Goal: Task Accomplishment & Management: Use online tool/utility

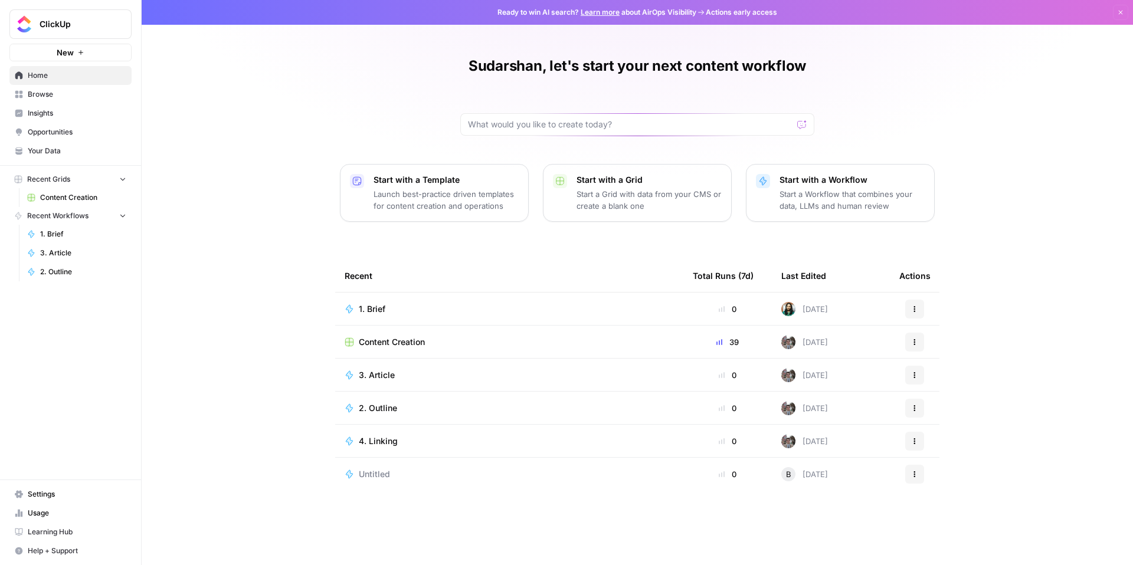
click at [434, 378] on div "3. Article" at bounding box center [509, 375] width 329 height 12
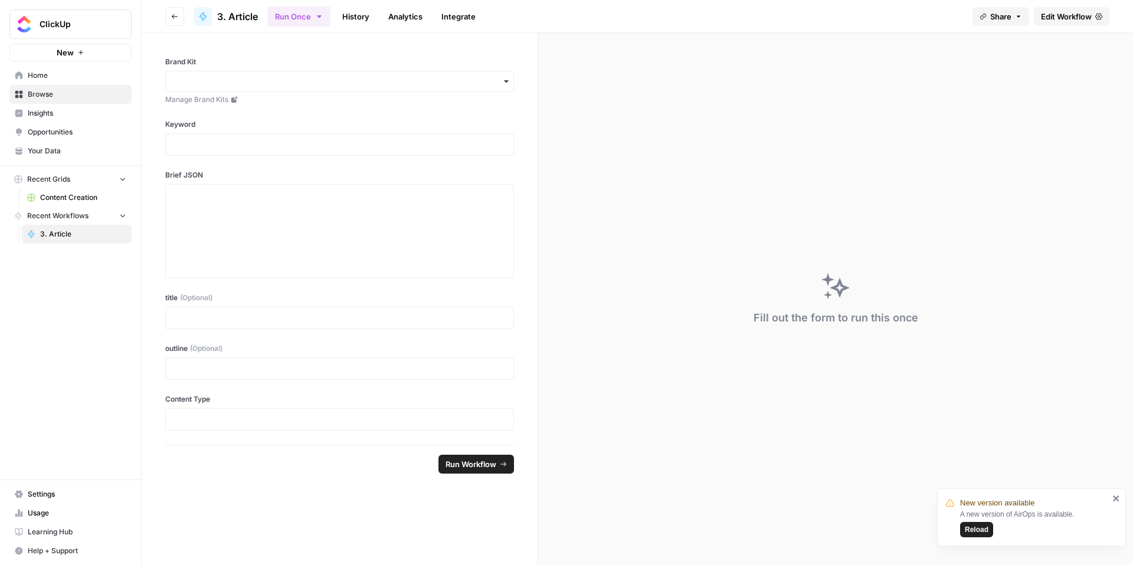
click at [975, 525] on span "Reload" at bounding box center [977, 530] width 24 height 11
click at [47, 72] on span "Home" at bounding box center [77, 75] width 99 height 11
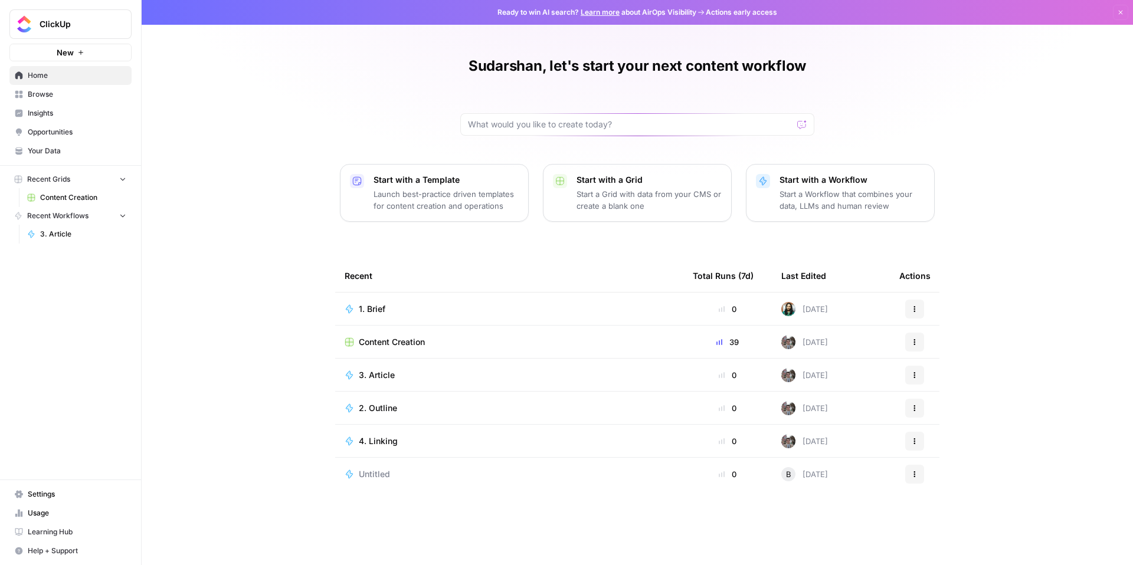
click at [371, 373] on span "3. Article" at bounding box center [377, 375] width 36 height 12
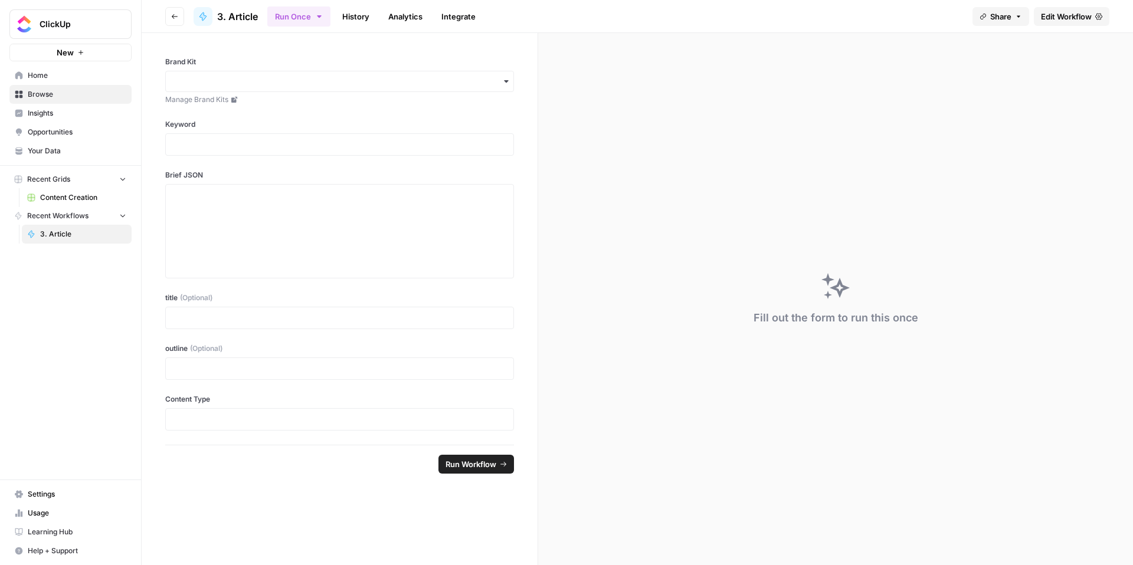
click at [47, 74] on span "Home" at bounding box center [77, 75] width 99 height 11
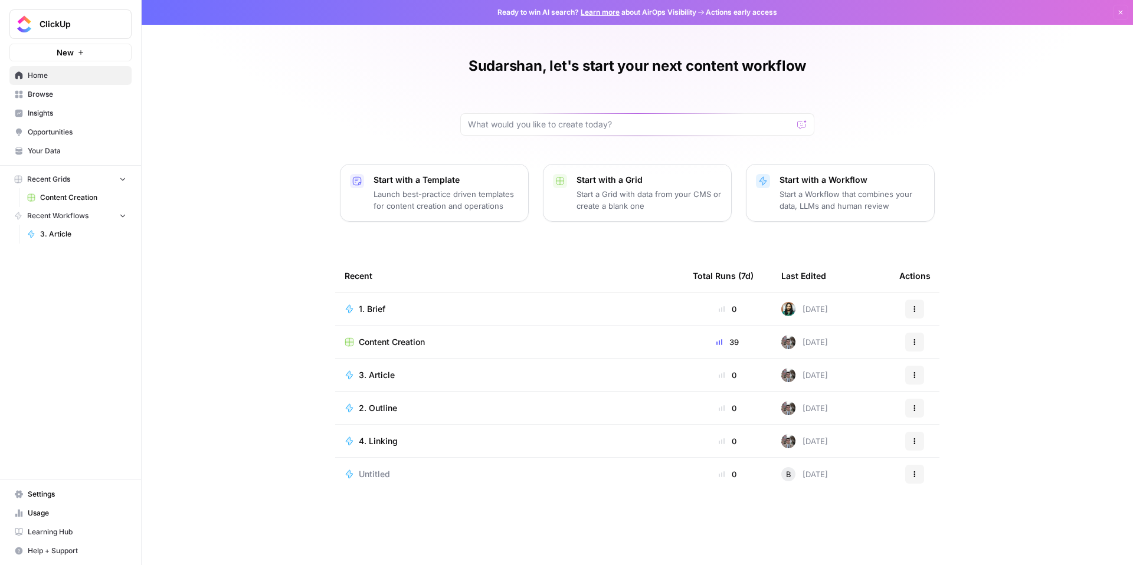
click at [392, 411] on span "2. Outline" at bounding box center [378, 408] width 38 height 12
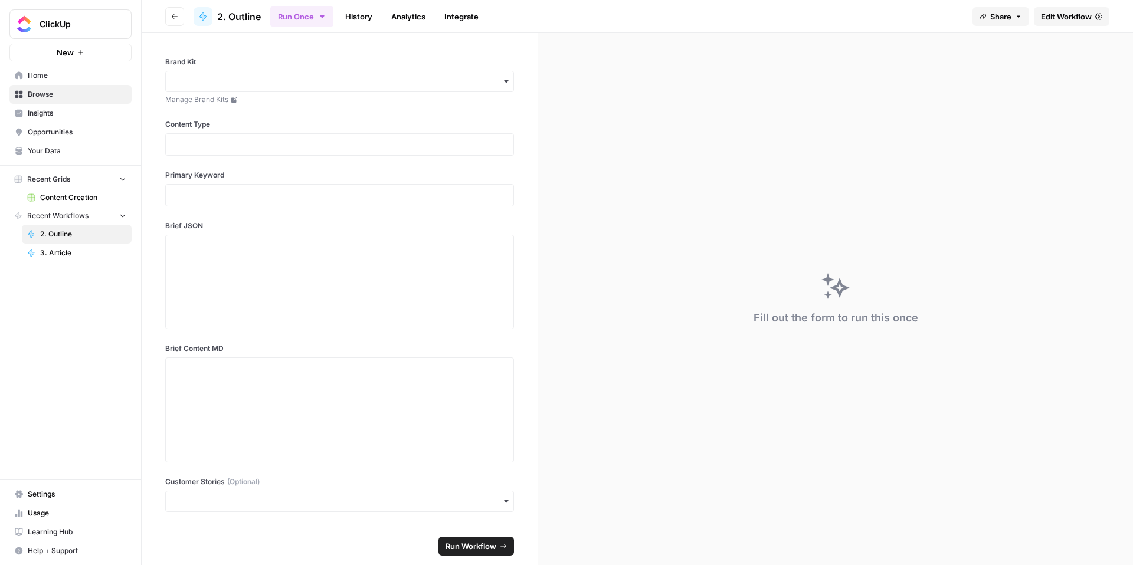
click at [44, 79] on span "Home" at bounding box center [77, 75] width 99 height 11
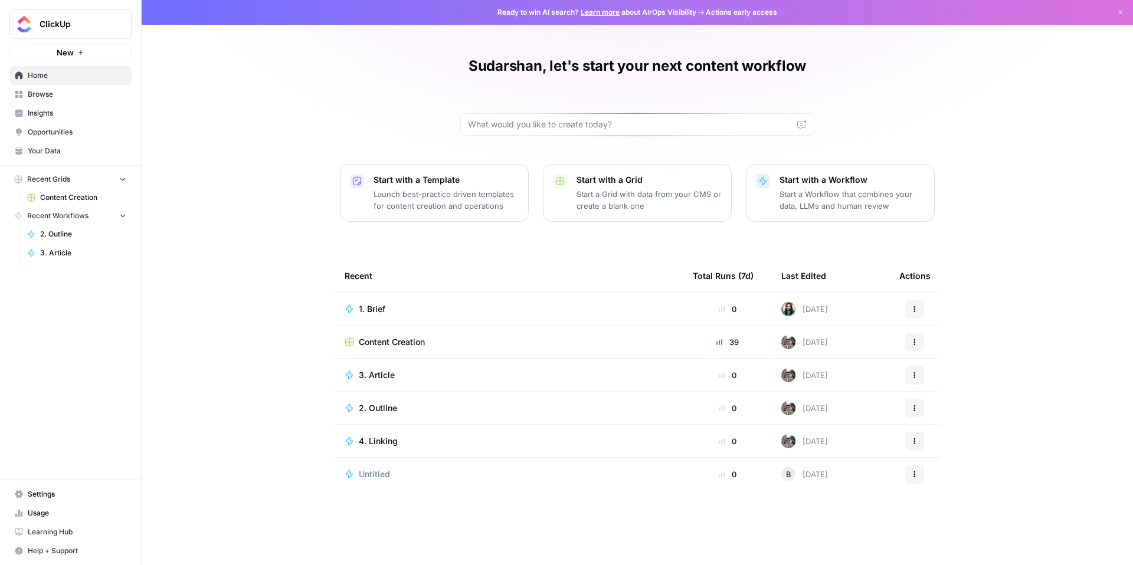
click at [418, 344] on span "Content Creation" at bounding box center [392, 342] width 66 height 12
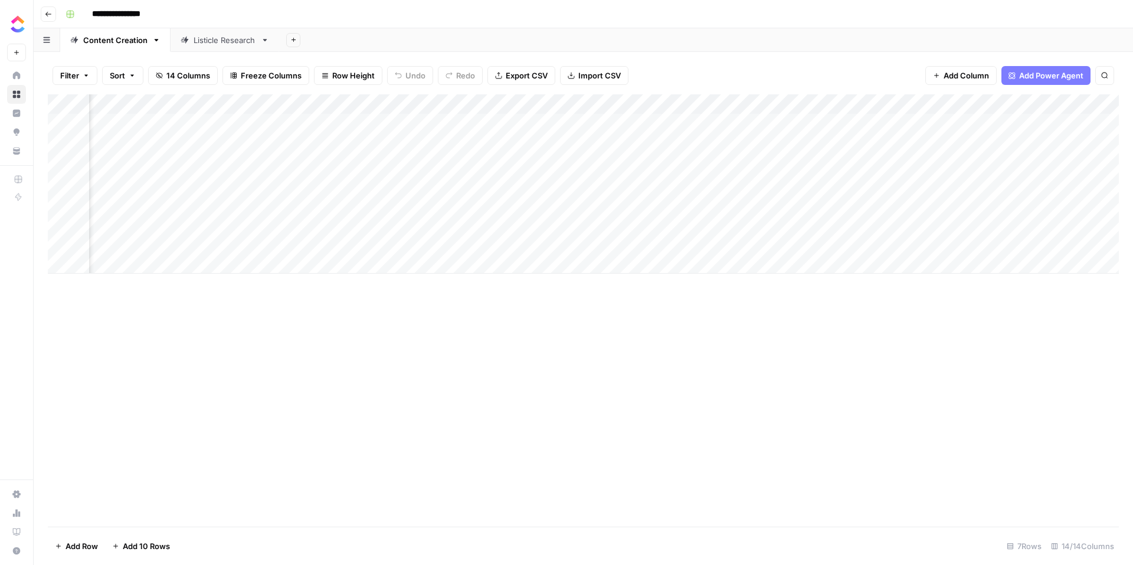
scroll to position [0, 587]
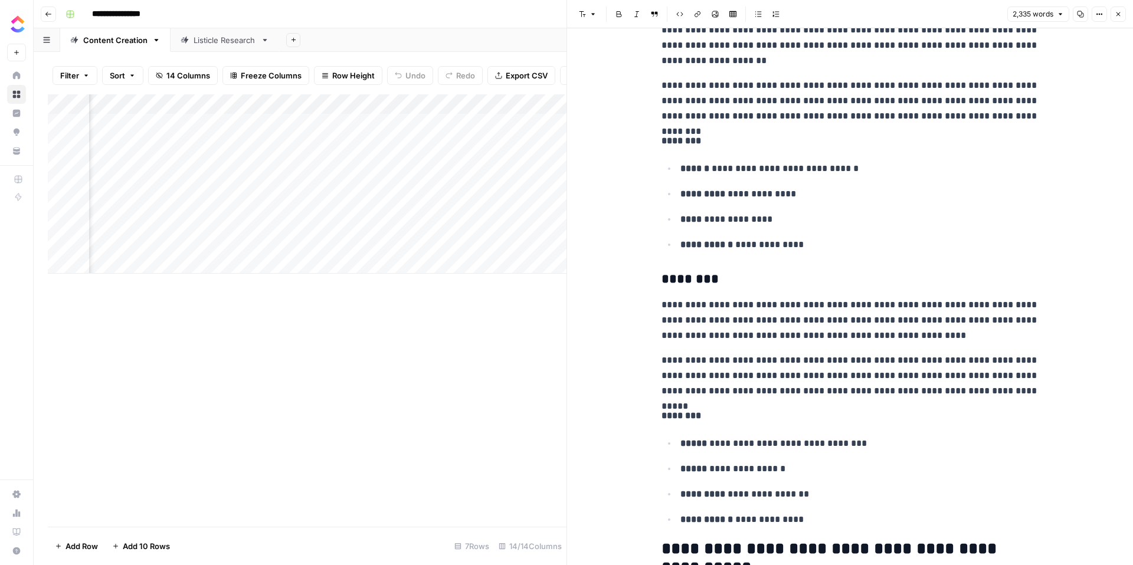
scroll to position [1863, 0]
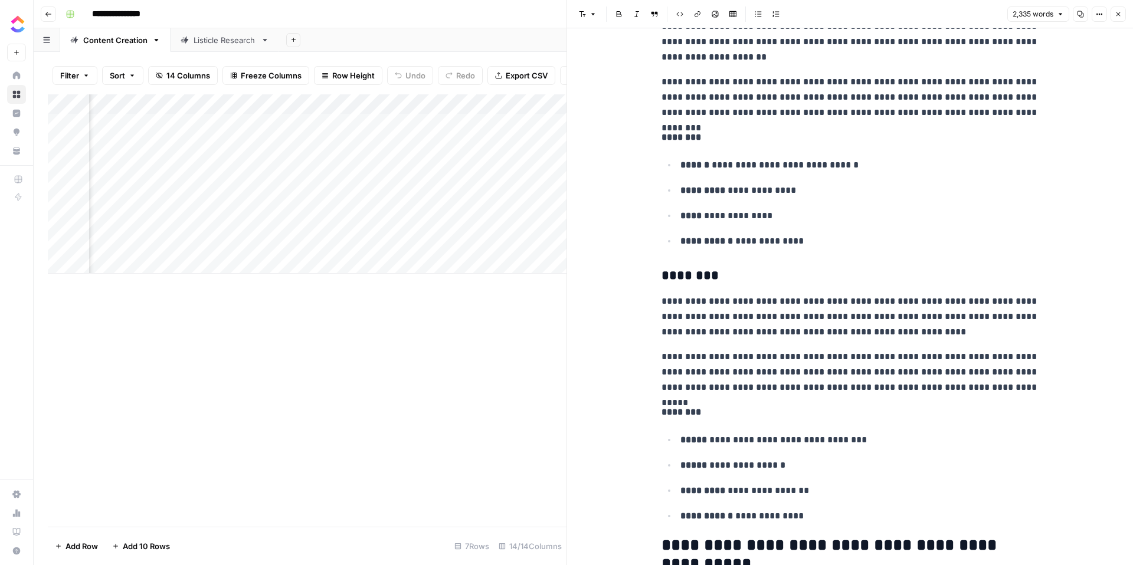
click at [811, 327] on p "**********" at bounding box center [850, 317] width 378 height 46
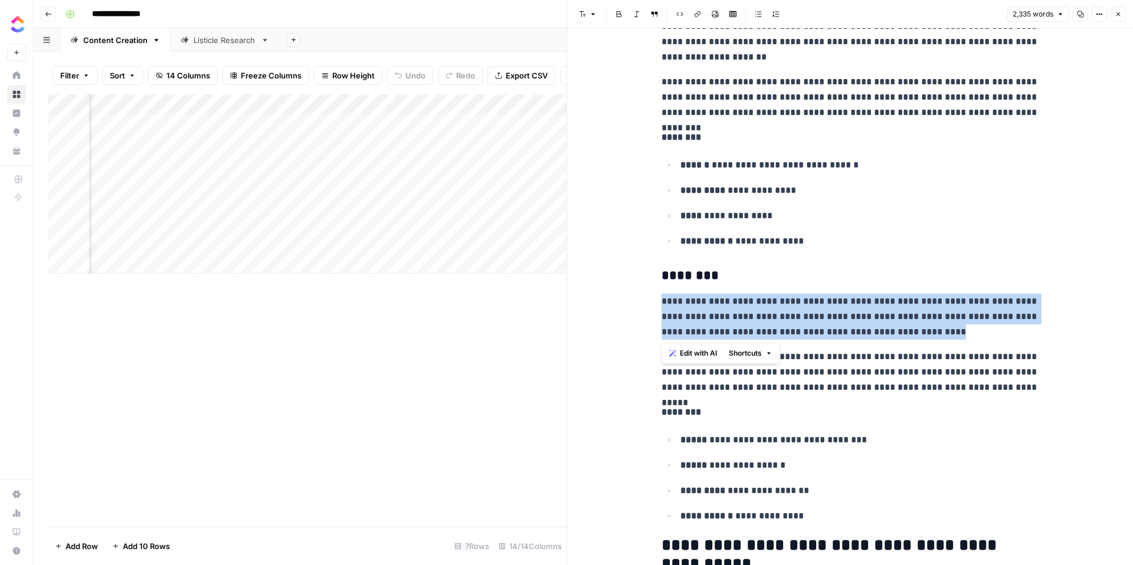
click at [746, 356] on span "Shortcuts" at bounding box center [745, 353] width 33 height 11
click at [459, 379] on div "Add Column" at bounding box center [307, 310] width 519 height 432
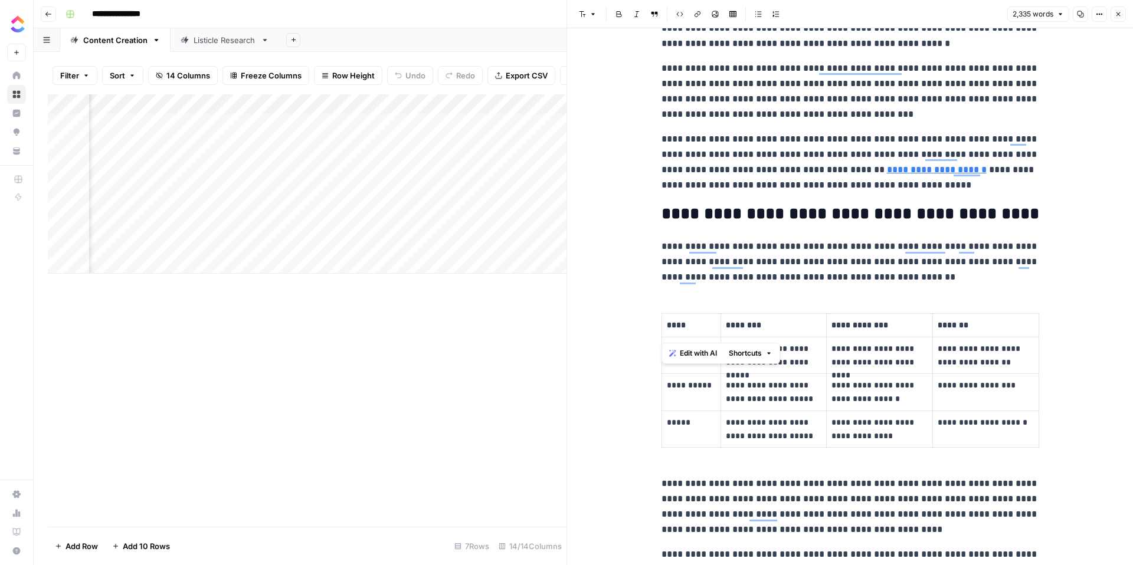
scroll to position [0, 0]
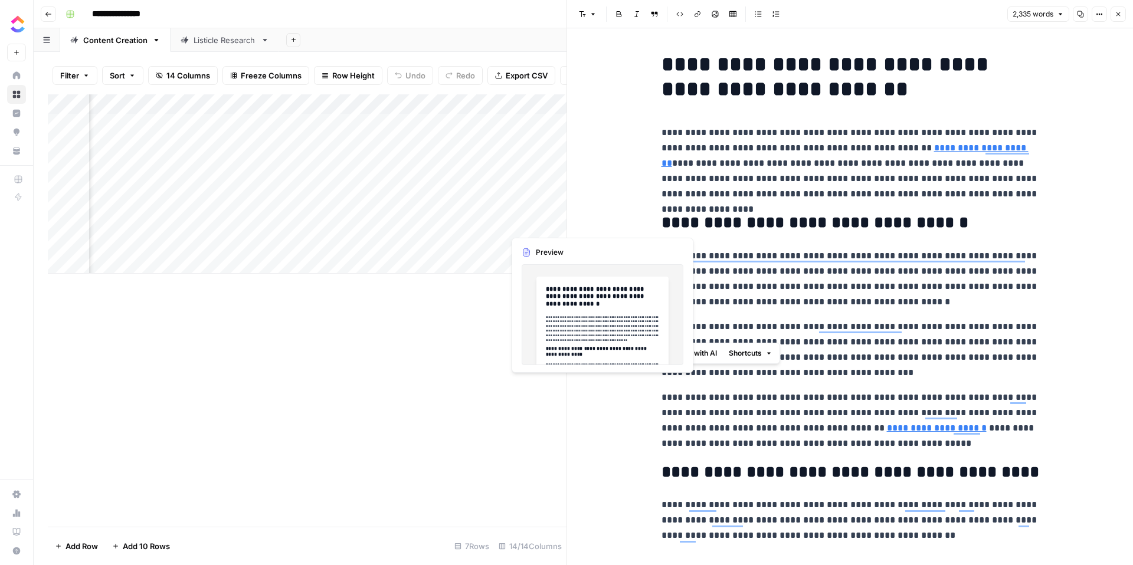
click at [530, 224] on div "Add Column" at bounding box center [307, 183] width 519 height 179
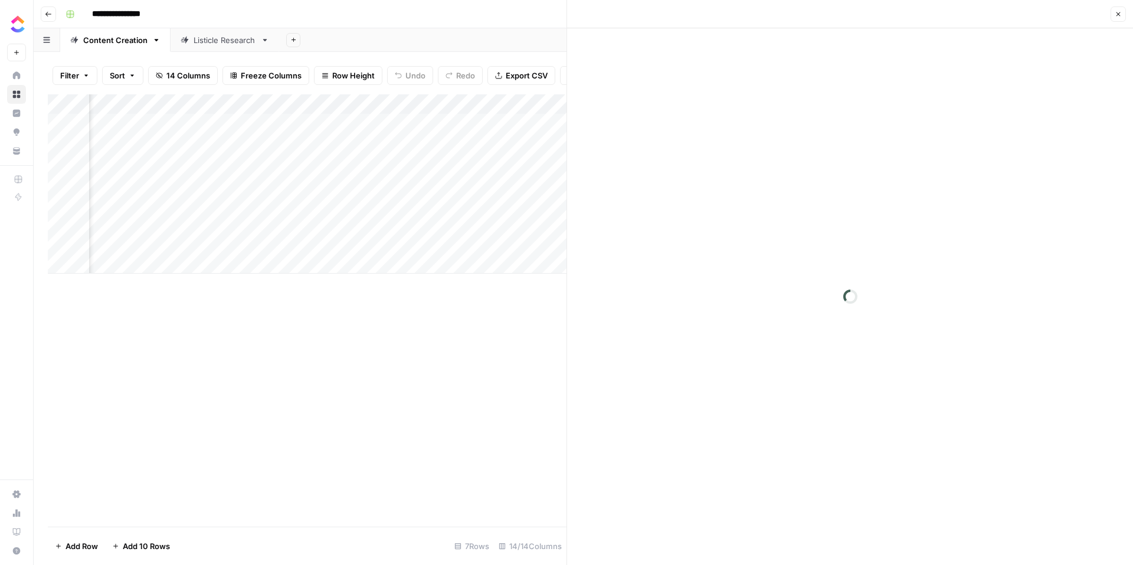
click at [530, 224] on div at bounding box center [558, 224] width 108 height 22
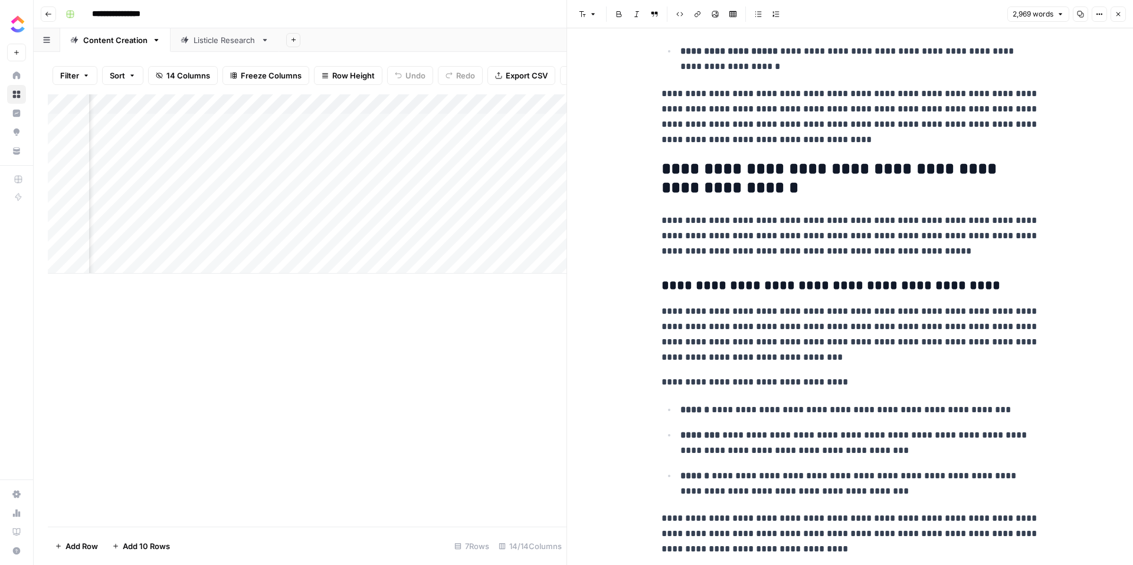
scroll to position [614, 0]
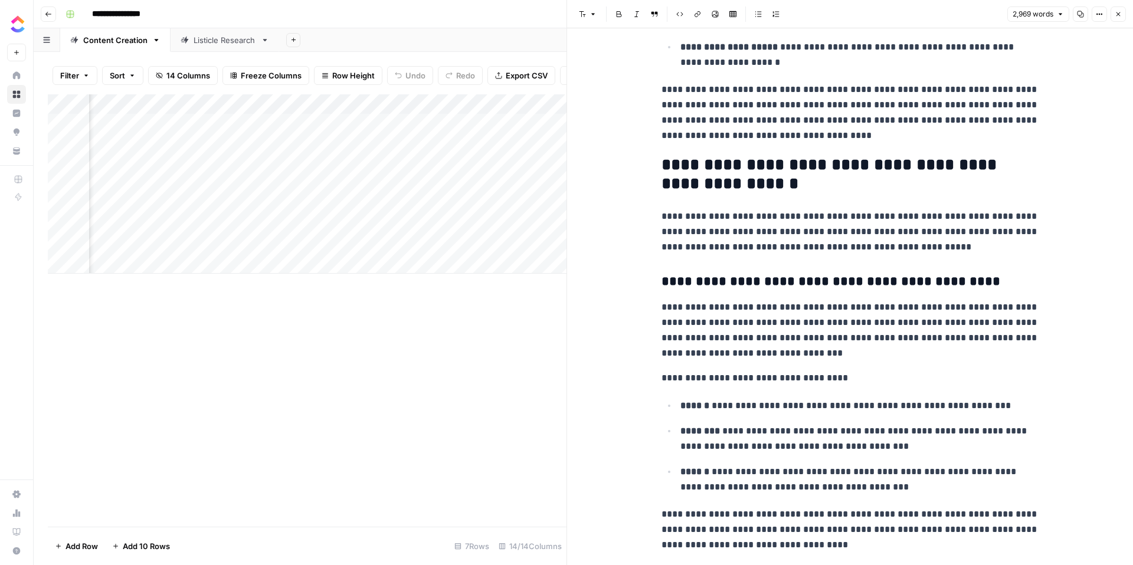
click at [521, 369] on div "Add Column" at bounding box center [307, 310] width 519 height 432
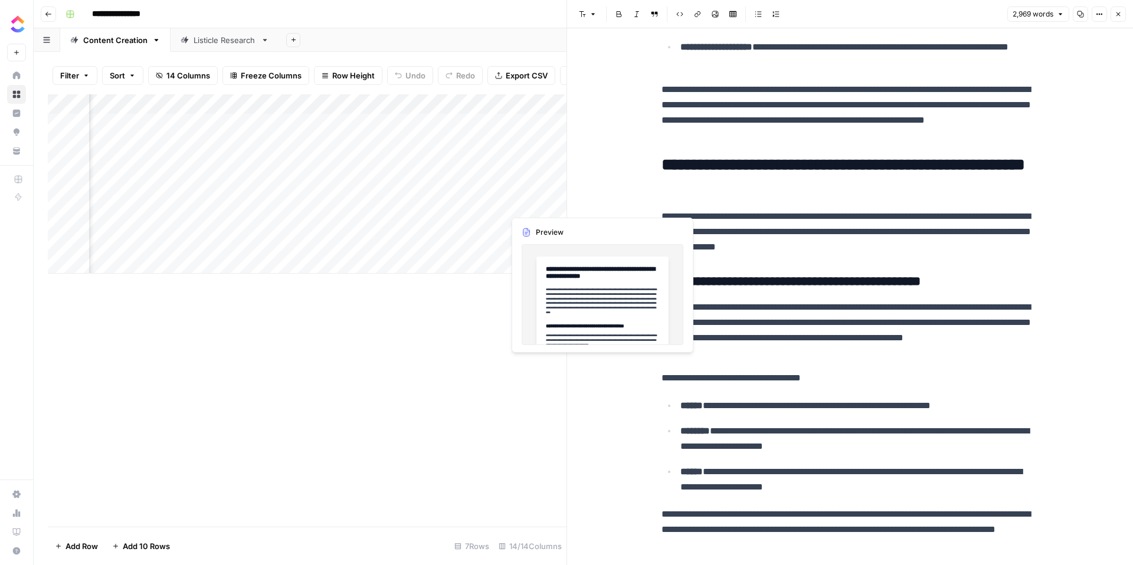
click at [541, 207] on div "Add Column" at bounding box center [307, 183] width 519 height 179
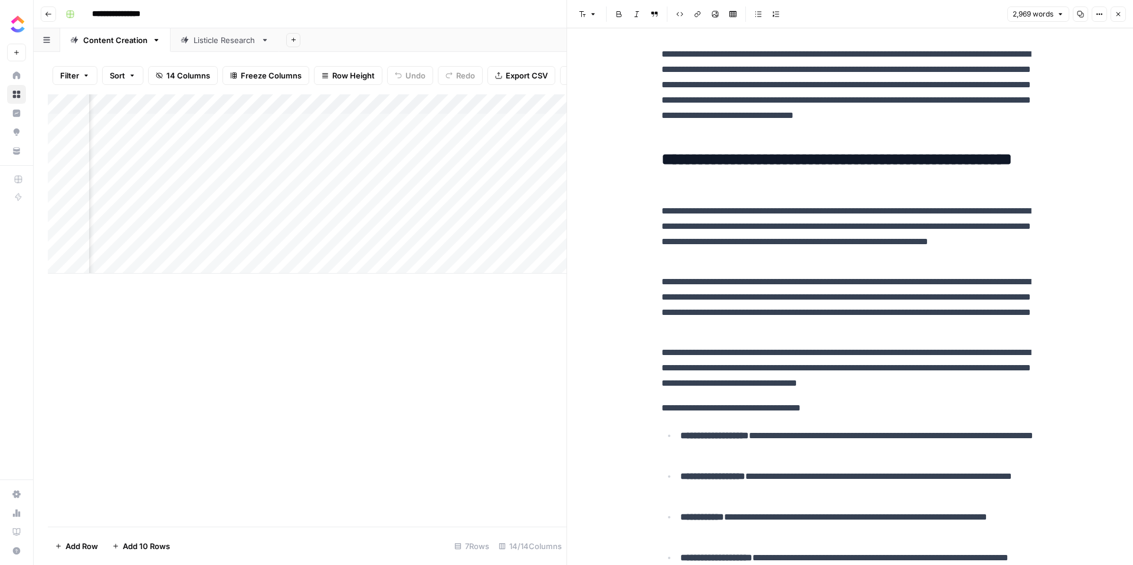
scroll to position [0, 0]
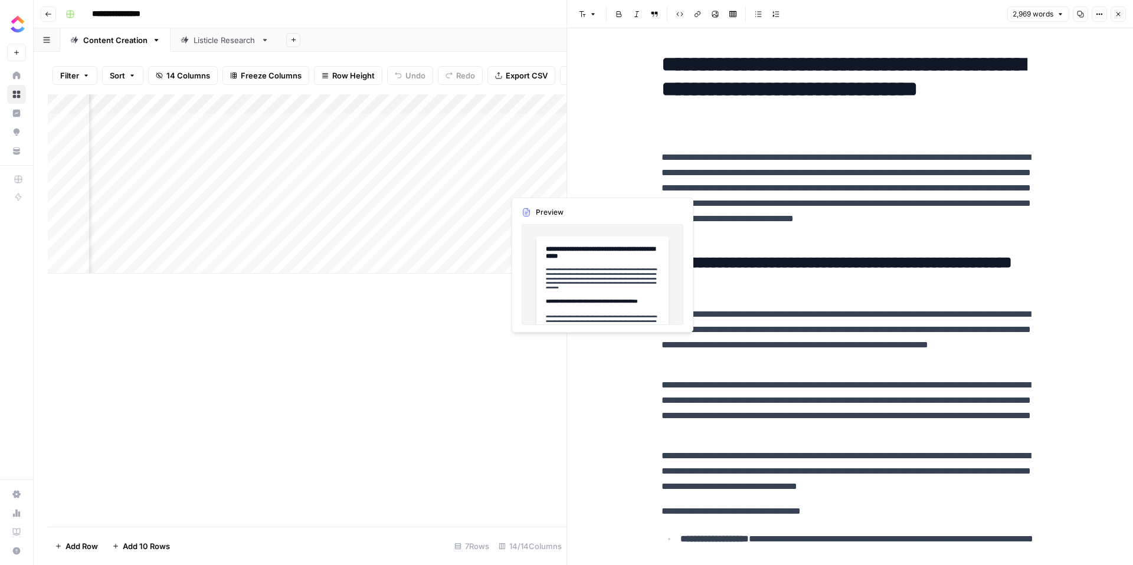
click at [528, 187] on div "Add Column" at bounding box center [307, 183] width 519 height 179
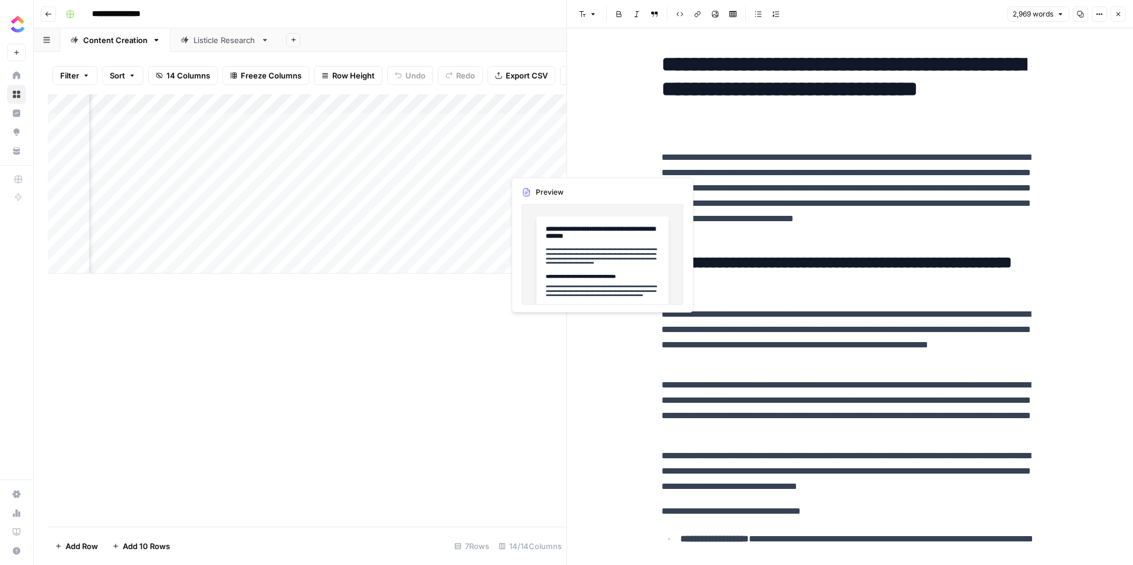
click at [529, 158] on div "Add Column" at bounding box center [307, 183] width 519 height 179
click at [539, 167] on div "Add Column" at bounding box center [307, 183] width 519 height 179
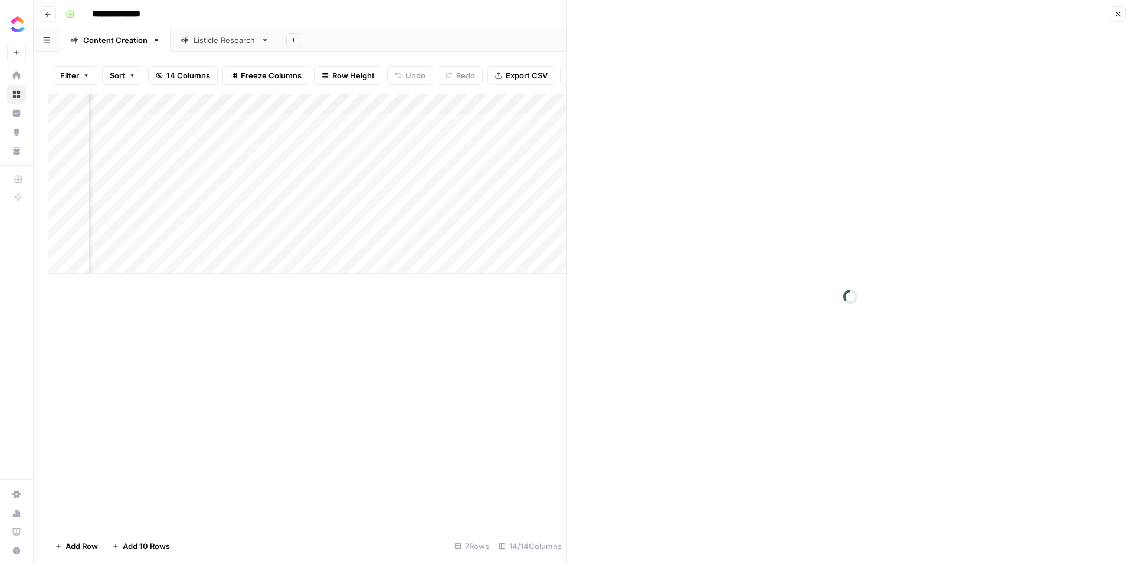
click at [539, 167] on div at bounding box center [558, 164] width 108 height 22
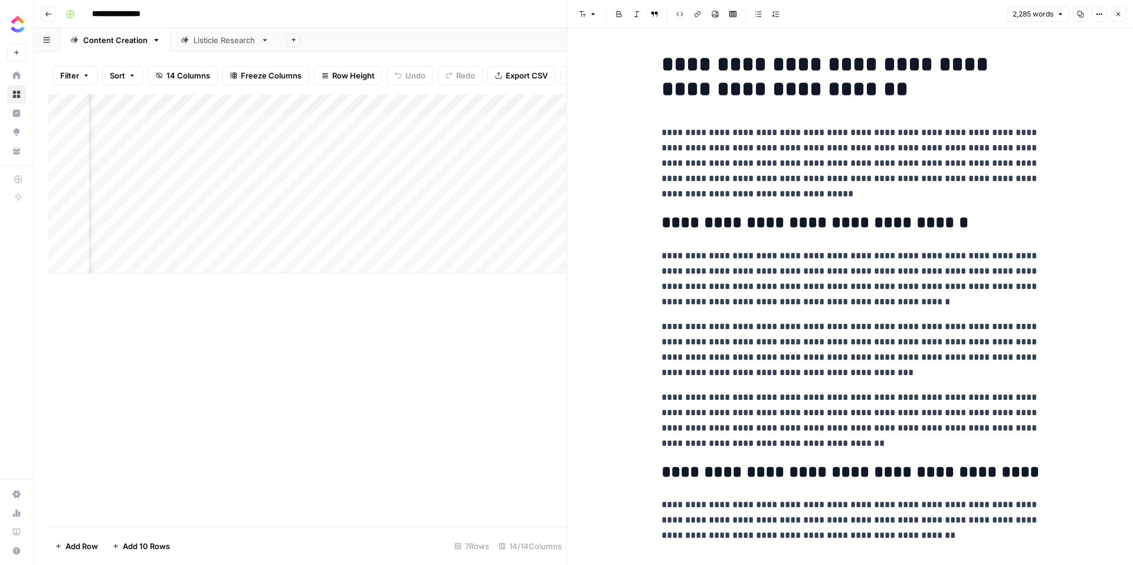
click at [530, 222] on div "Add Column" at bounding box center [307, 183] width 519 height 179
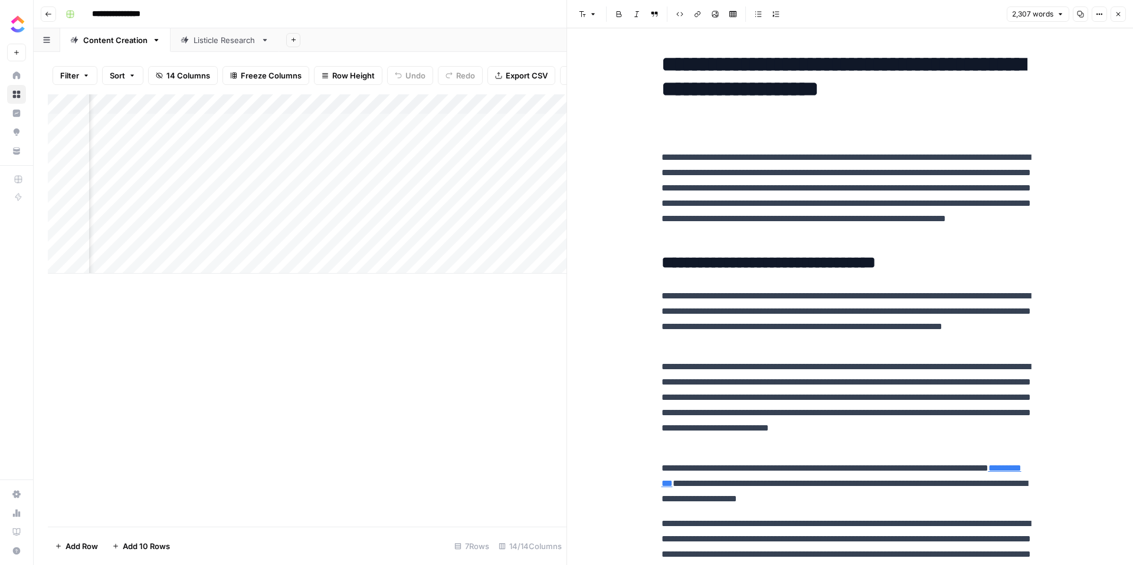
click at [1113, 19] on button "Close" at bounding box center [1117, 13] width 15 height 15
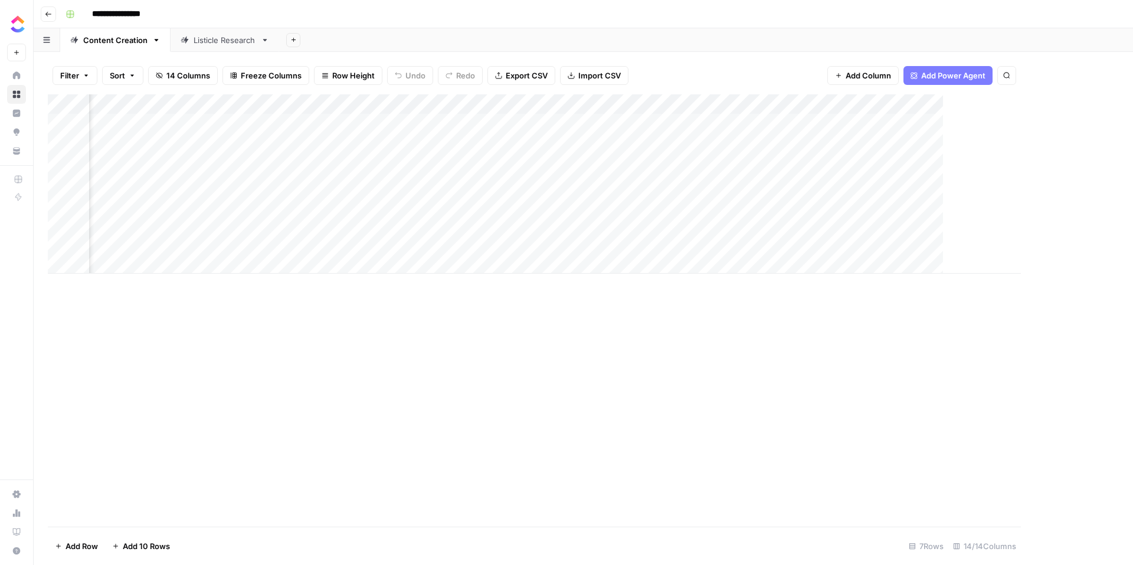
scroll to position [0, 573]
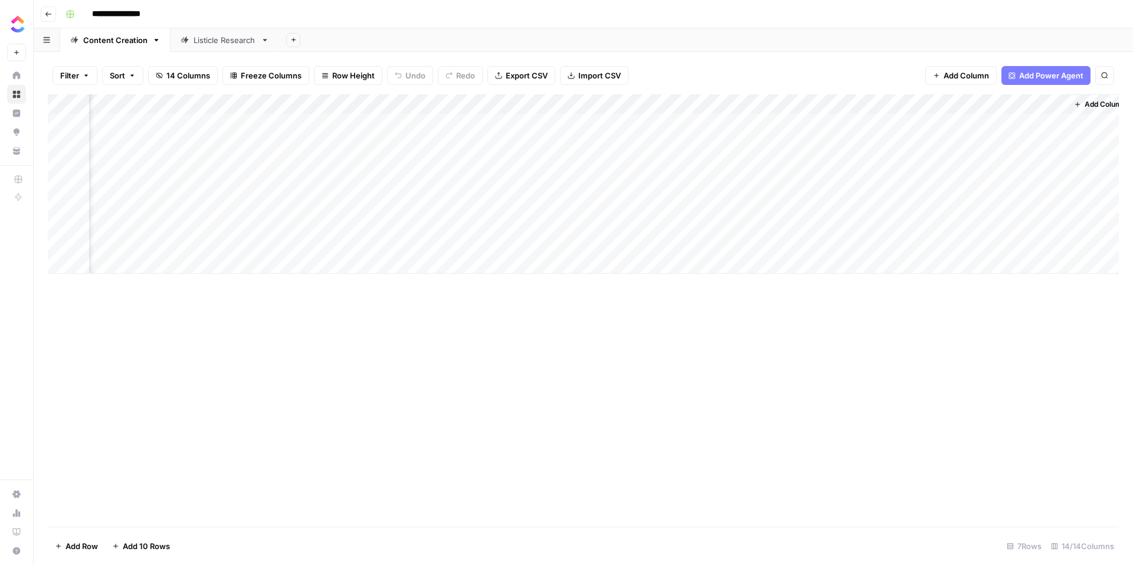
click at [245, 41] on div "Listicle Research" at bounding box center [225, 40] width 63 height 12
click at [124, 38] on div "Content Creation" at bounding box center [115, 40] width 64 height 12
click at [321, 346] on div "Add Column" at bounding box center [583, 310] width 1071 height 432
click at [1051, 145] on div "Add Column" at bounding box center [583, 183] width 1071 height 179
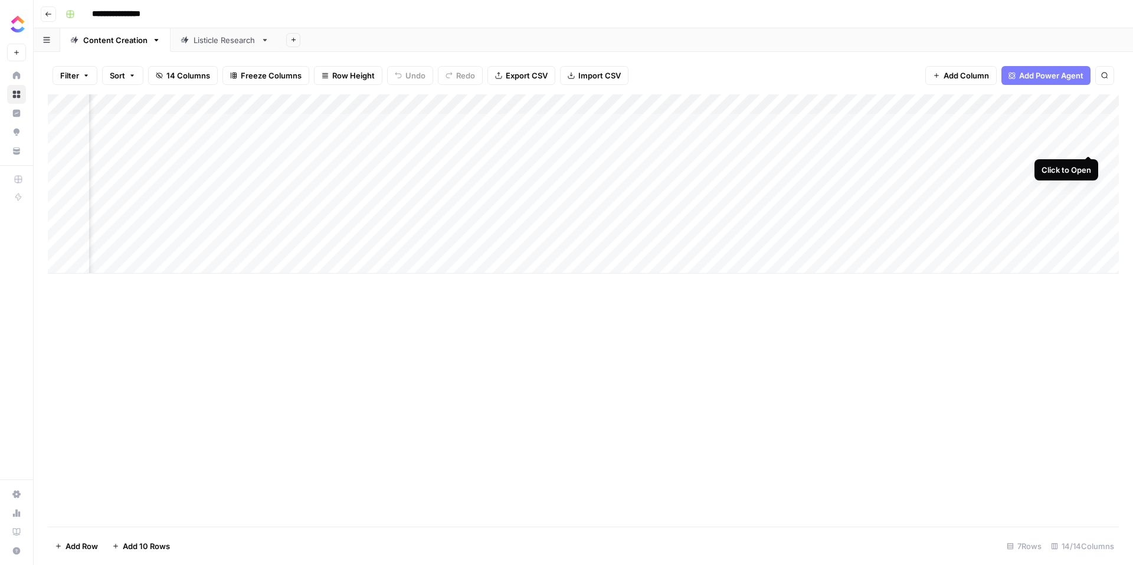
click at [1086, 143] on div "Add Column" at bounding box center [583, 183] width 1071 height 179
